Goal: Task Accomplishment & Management: Check status

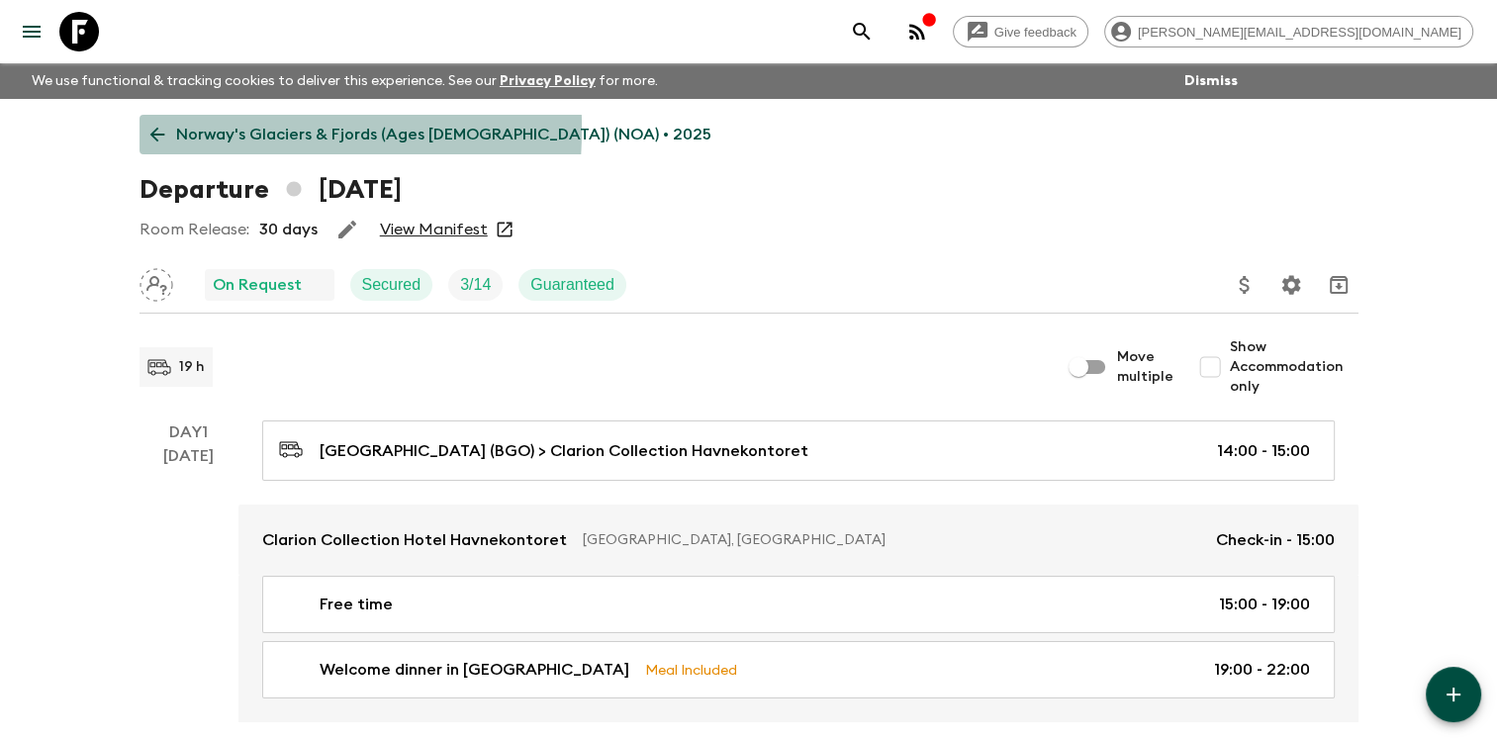
click at [157, 129] on icon at bounding box center [157, 135] width 22 height 22
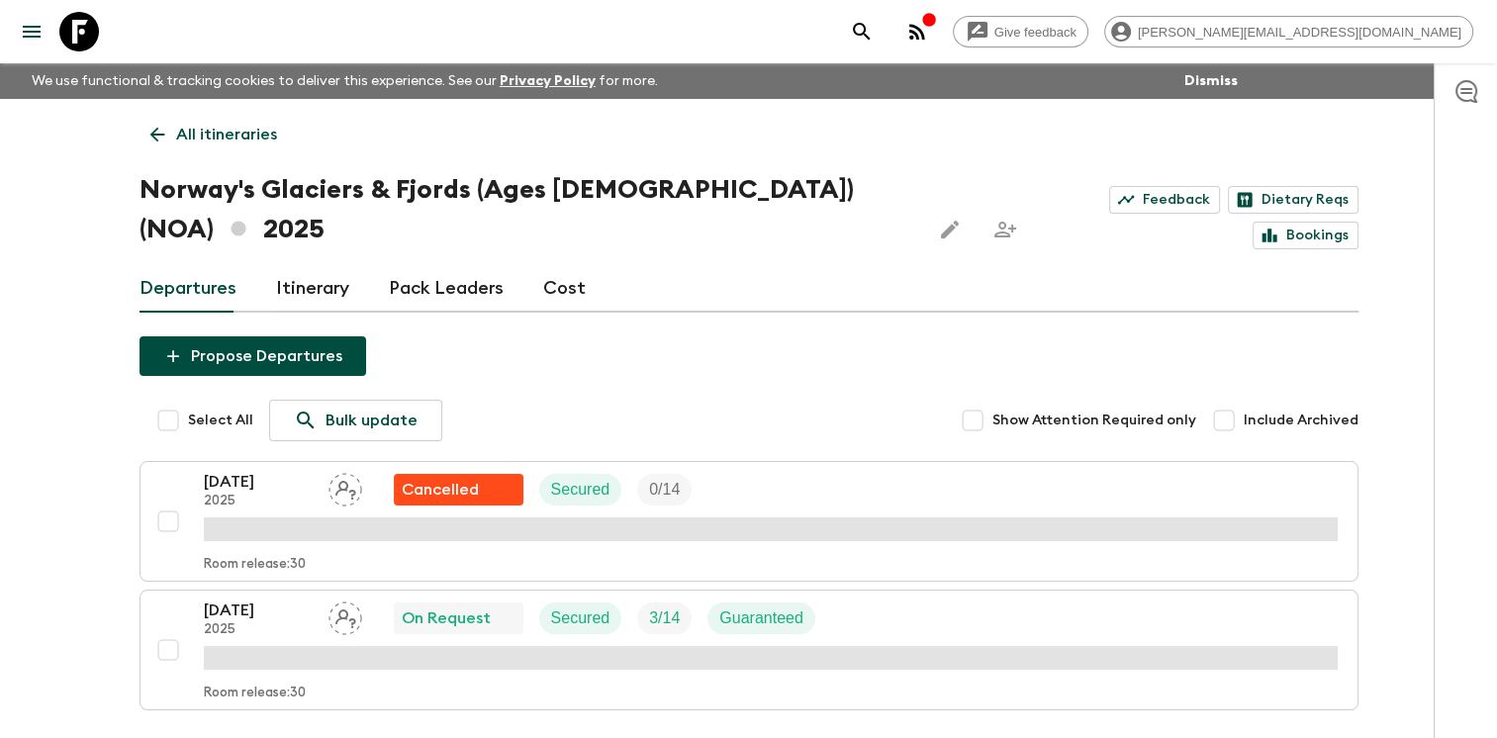
click at [157, 129] on icon at bounding box center [157, 135] width 22 height 22
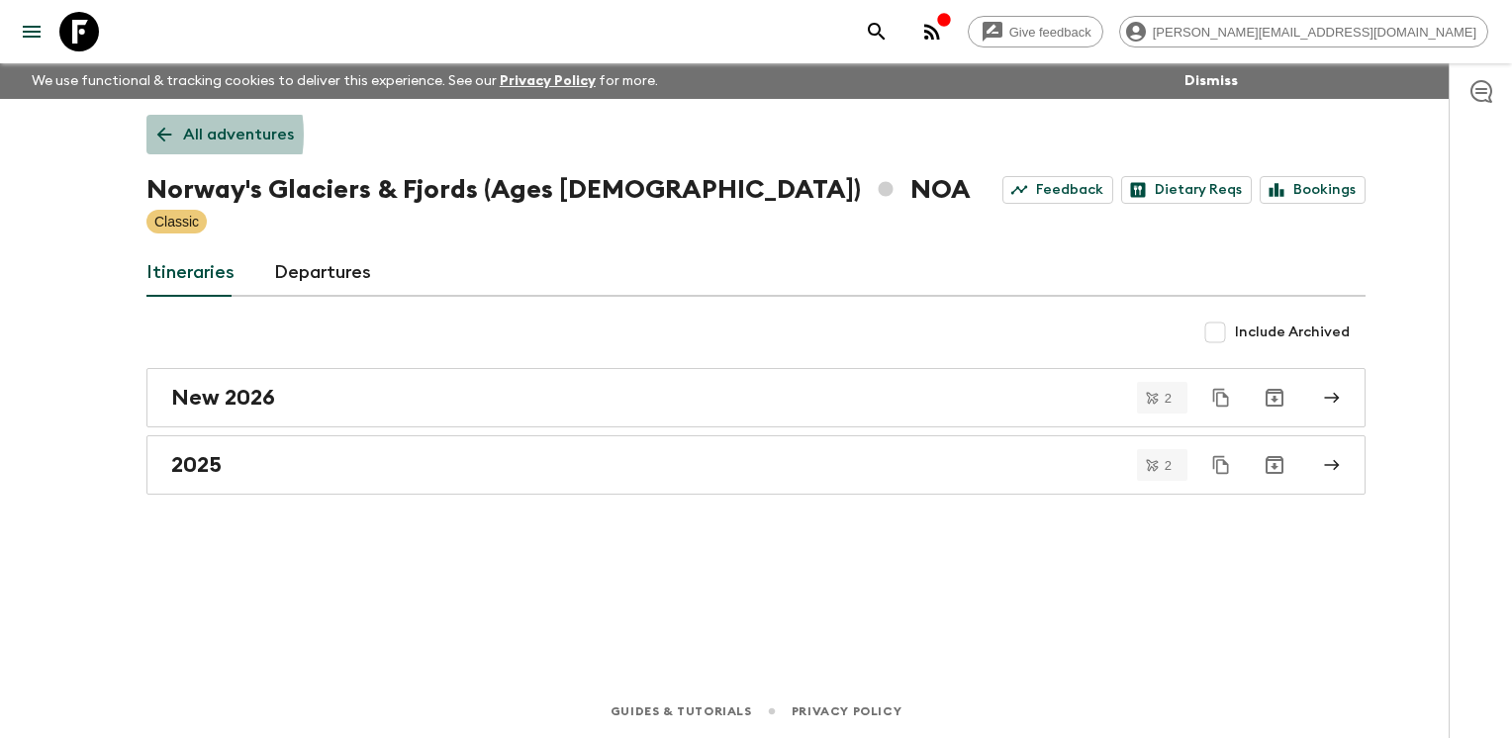
click at [156, 135] on icon at bounding box center [164, 135] width 22 height 22
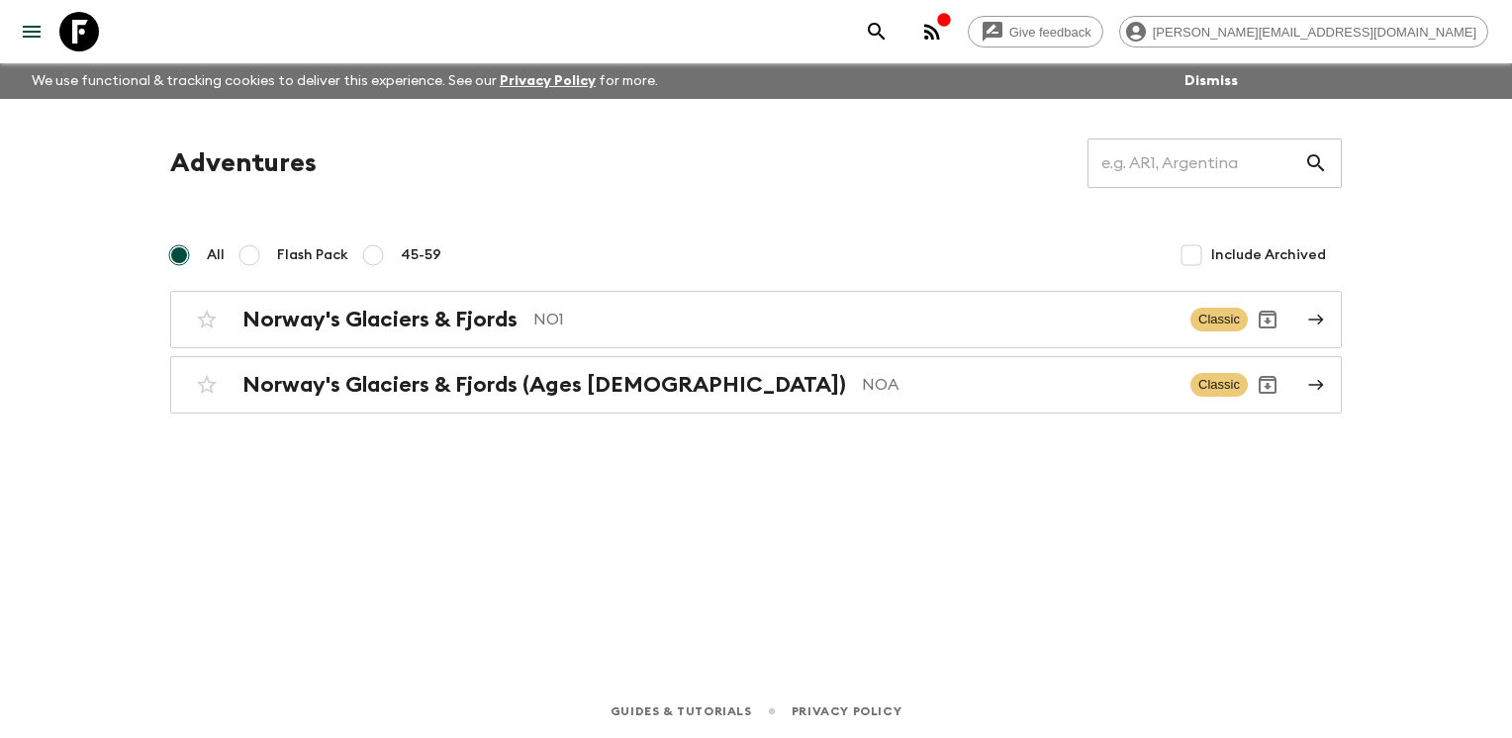
click at [8, 555] on div "Give feedback [PERSON_NAME][EMAIL_ADDRESS][DOMAIN_NAME] We use functional & tra…" at bounding box center [756, 369] width 1512 height 738
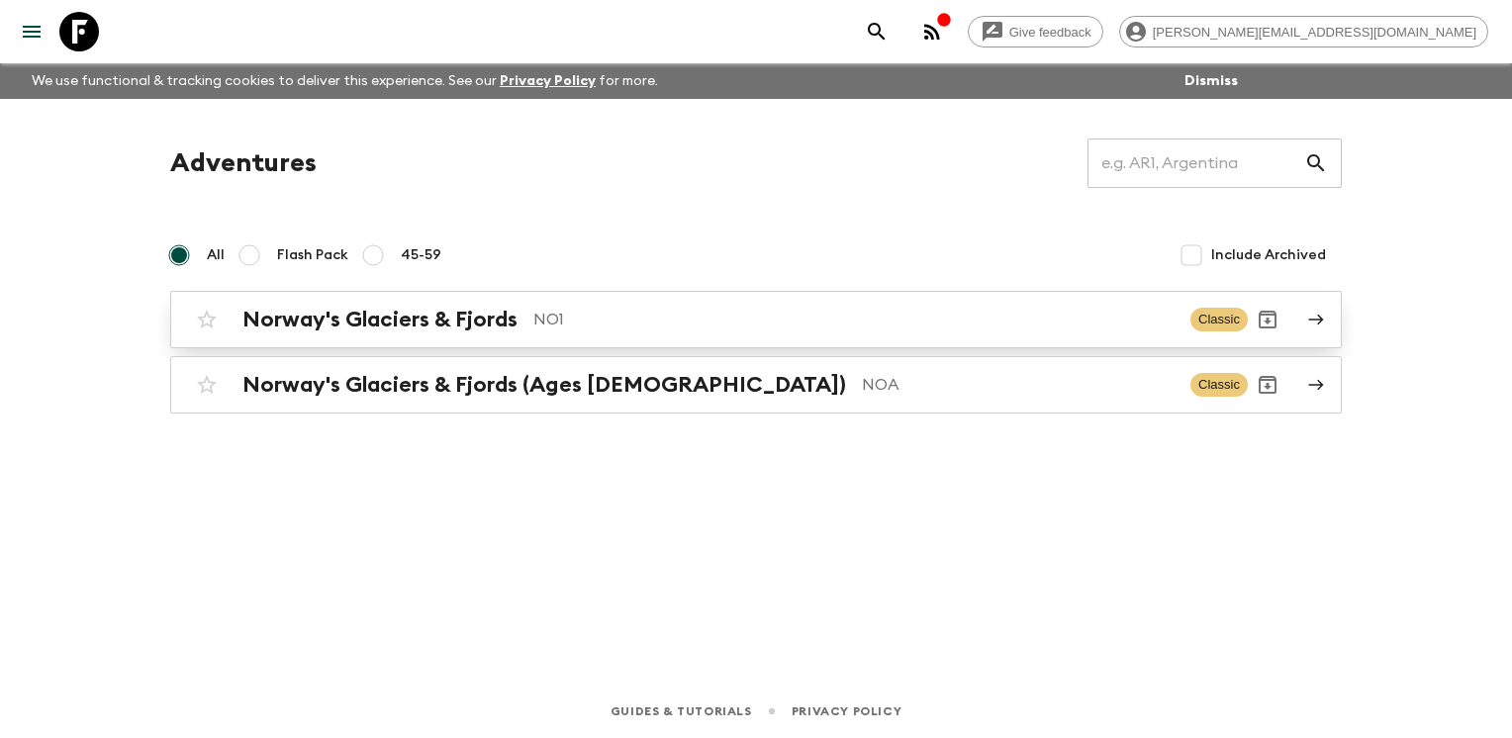
click at [446, 315] on h2 "Norway's Glaciers & Fjords" at bounding box center [379, 320] width 275 height 26
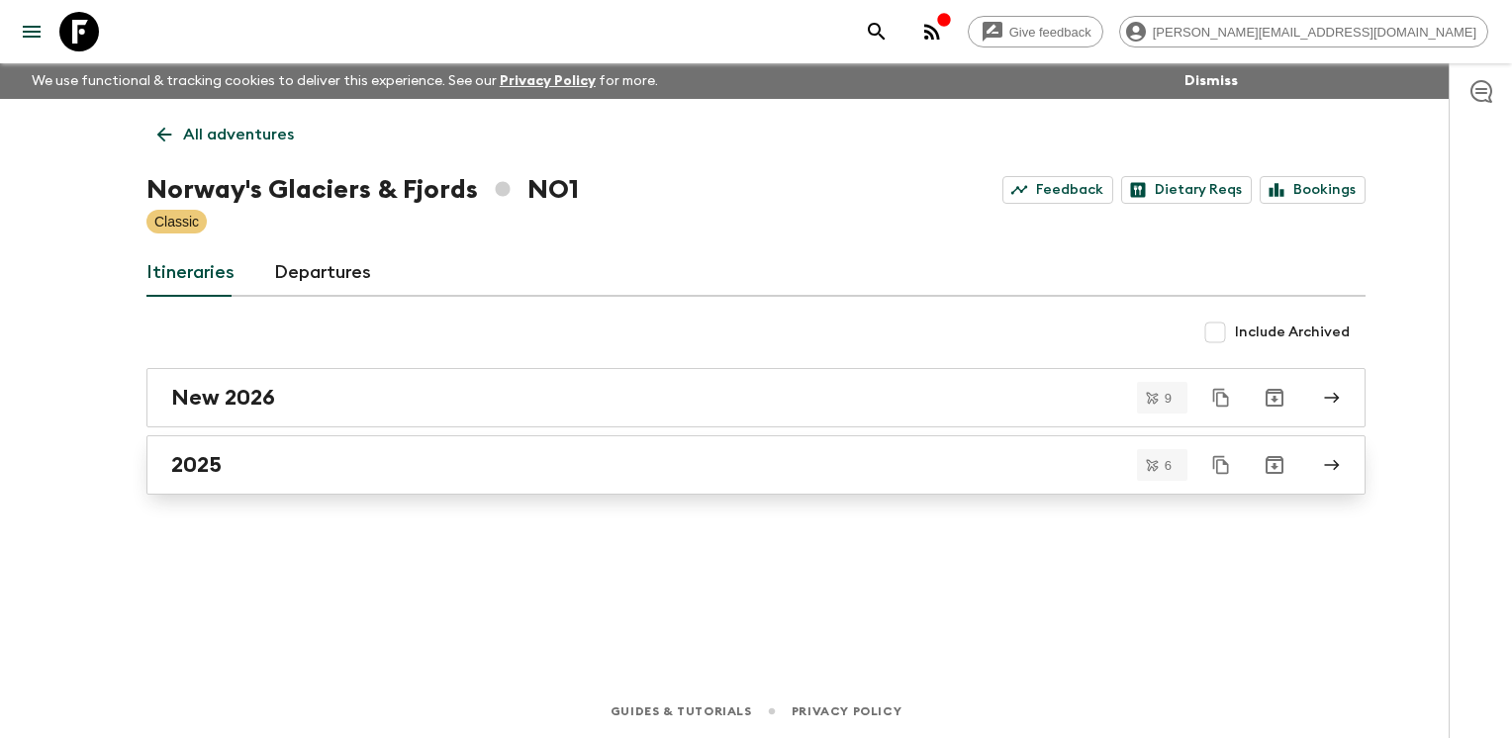
click at [327, 465] on div "2025" at bounding box center [737, 465] width 1132 height 26
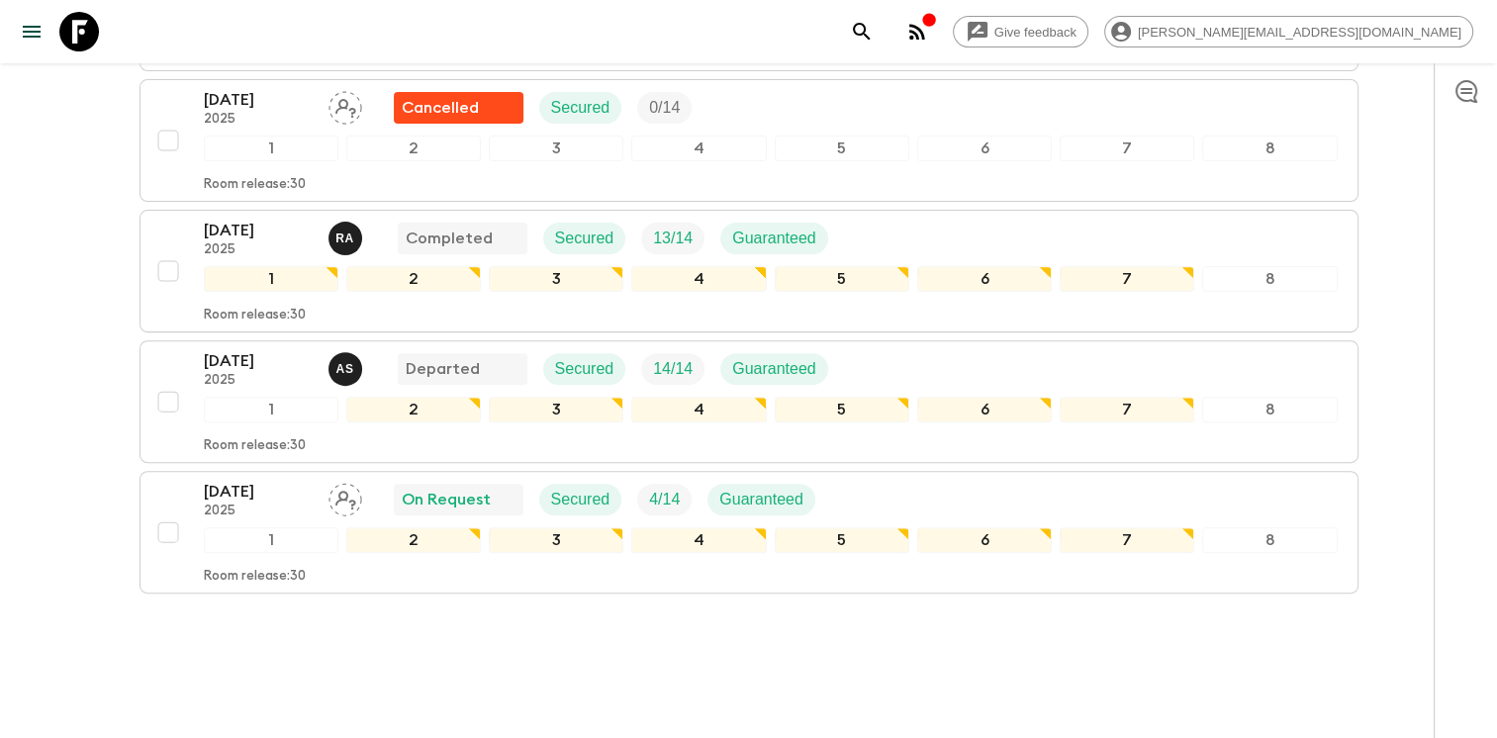
scroll to position [633, 0]
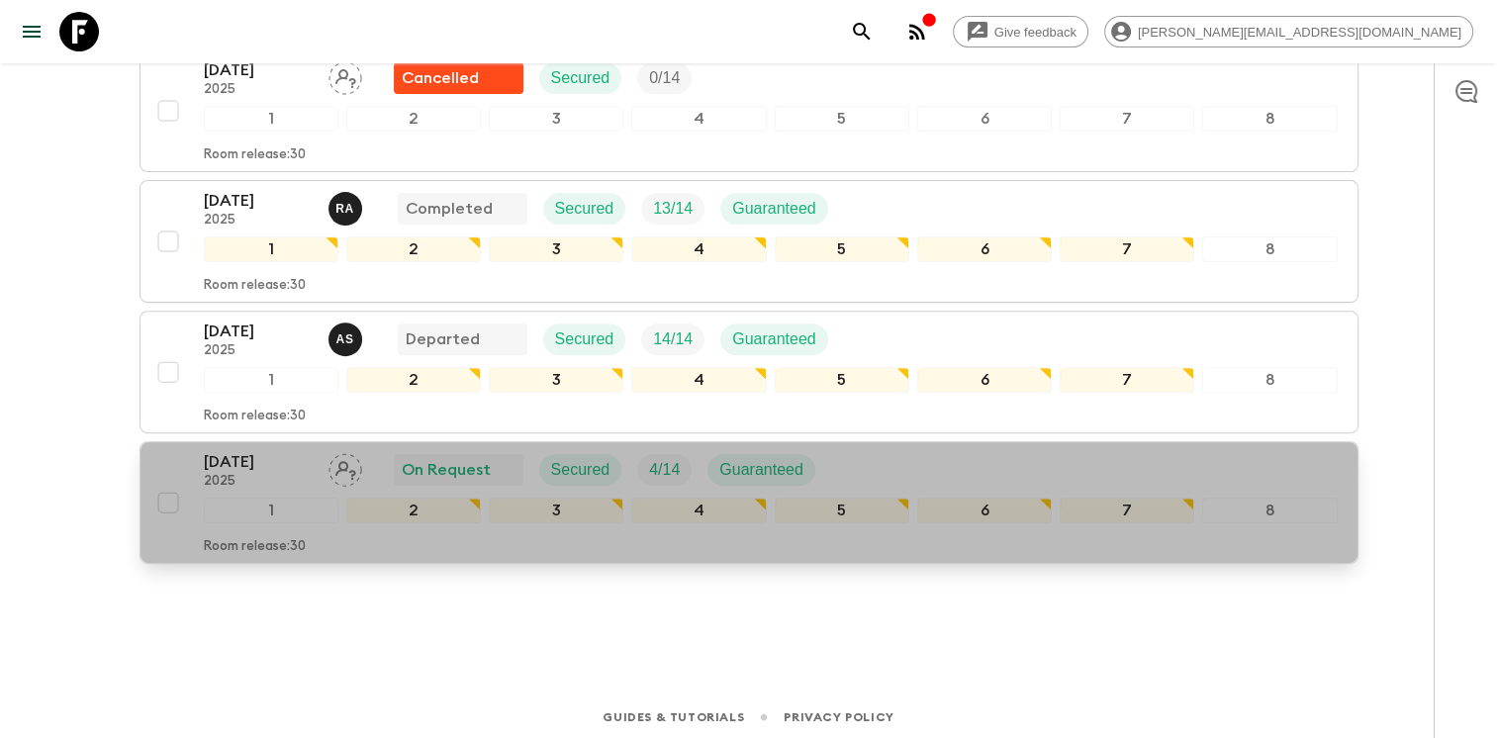
click at [867, 453] on div "[DATE] 2025 On Request Secured 4 / 14 Guaranteed" at bounding box center [771, 470] width 1134 height 40
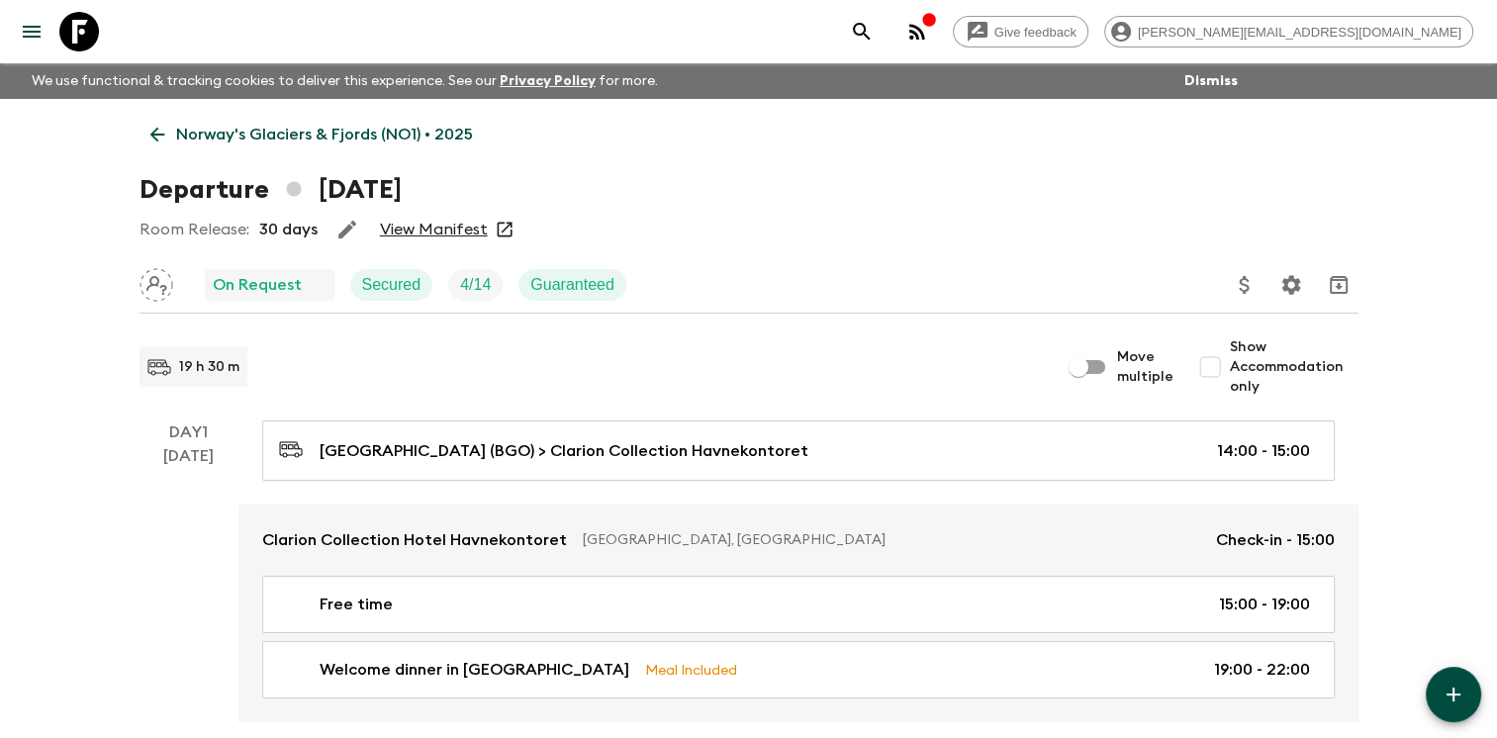
click at [451, 235] on link "View Manifest" at bounding box center [434, 230] width 108 height 20
